Goal: Use online tool/utility: Utilize a website feature to perform a specific function

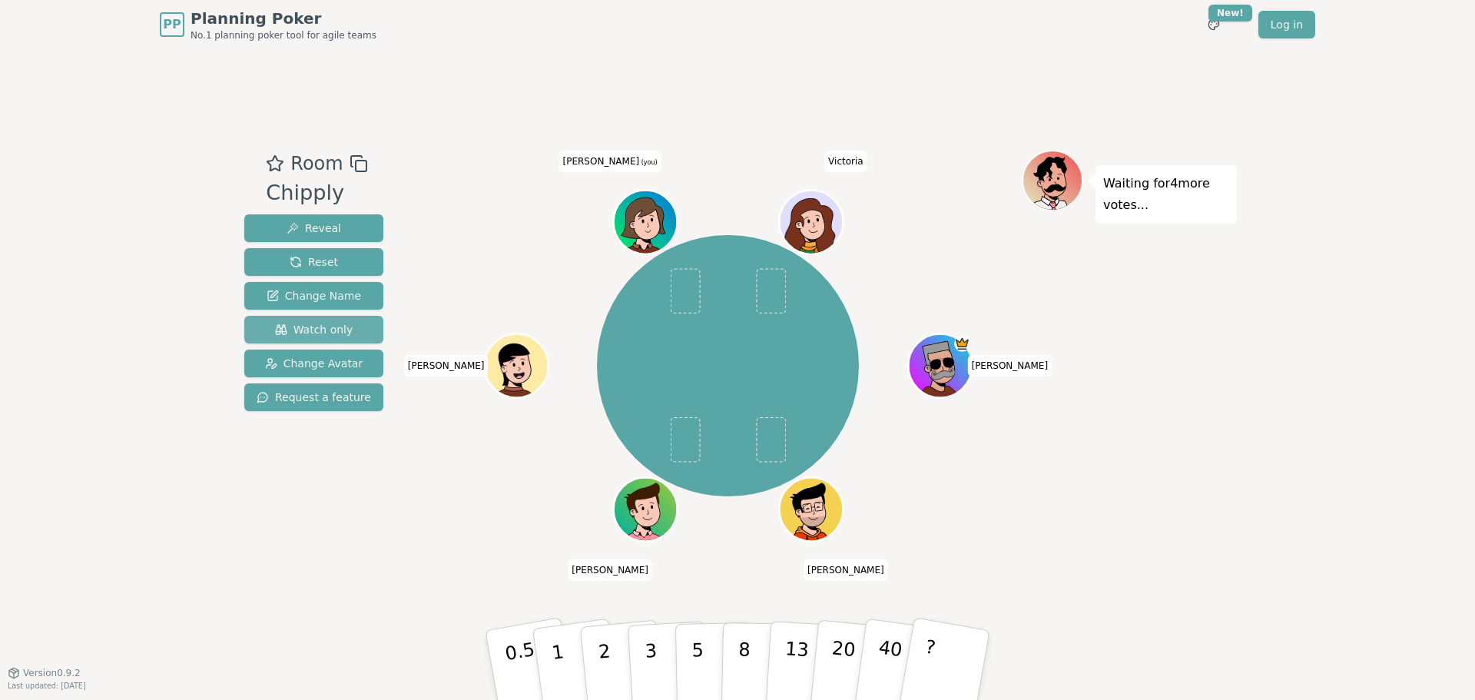
click at [320, 330] on span "Watch only" at bounding box center [314, 329] width 78 height 15
